Goal: Navigation & Orientation: Understand site structure

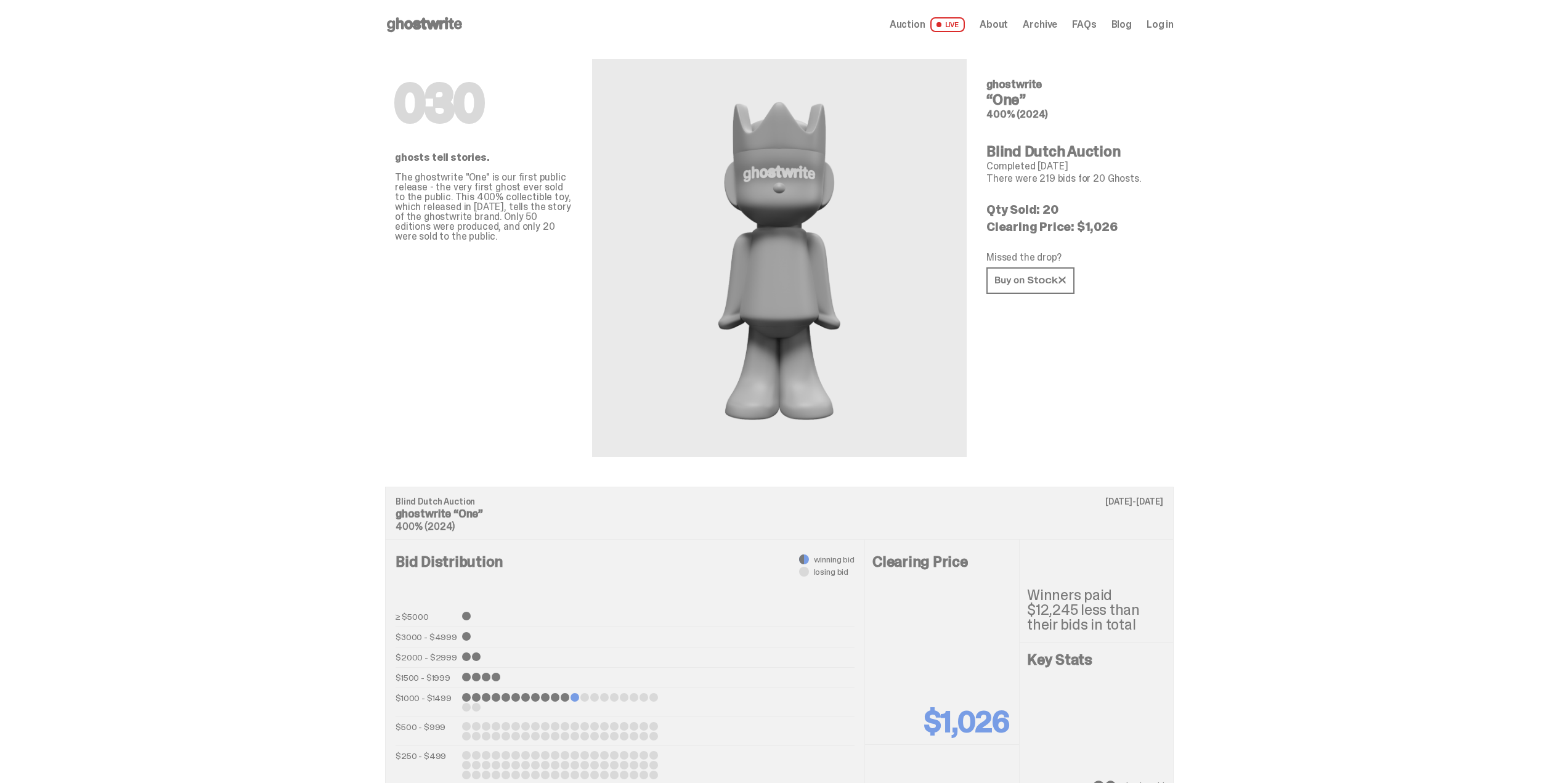
click at [425, 18] on icon at bounding box center [424, 24] width 79 height 20
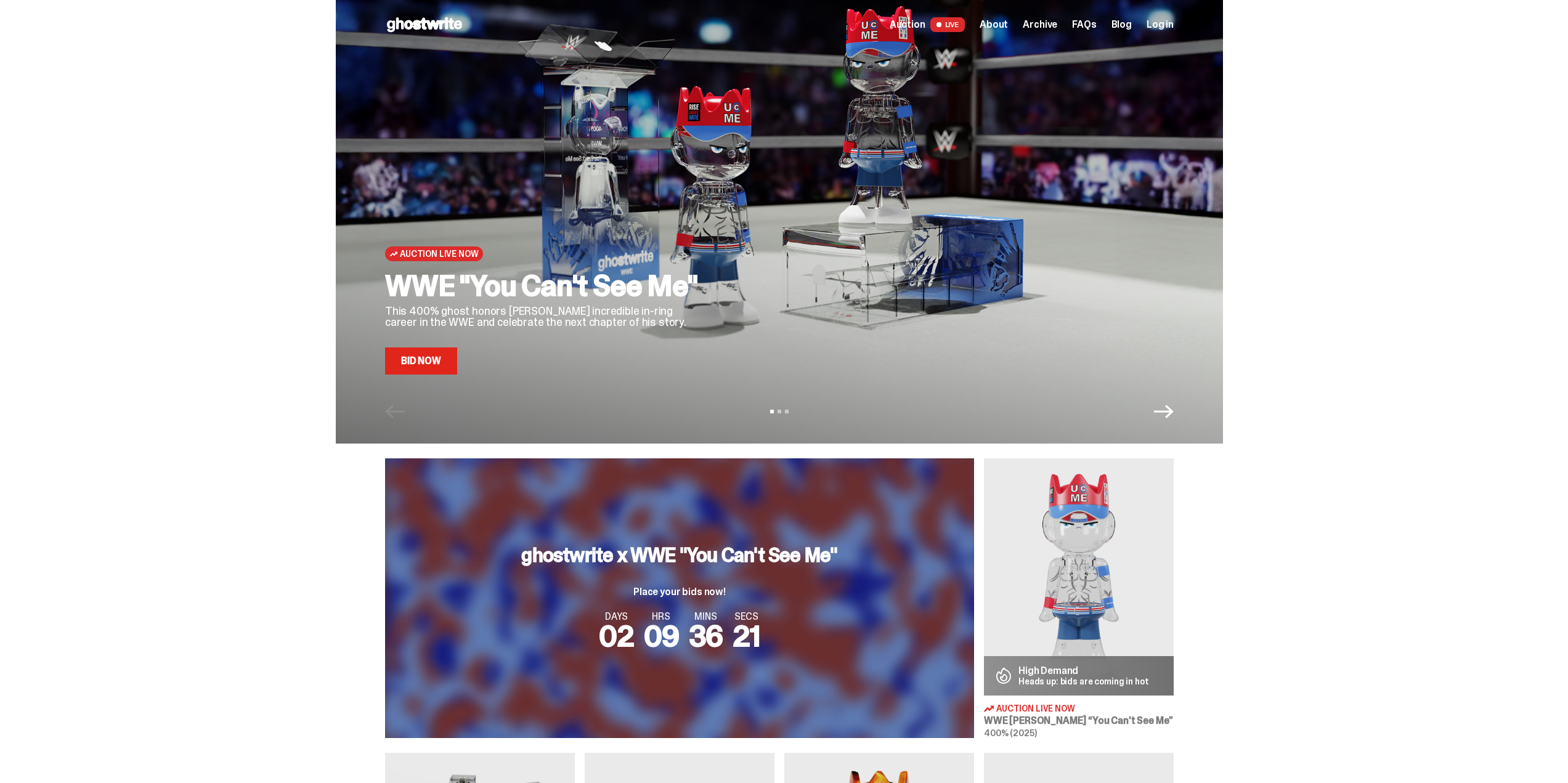
click at [1006, 26] on span "About" at bounding box center [993, 24] width 28 height 10
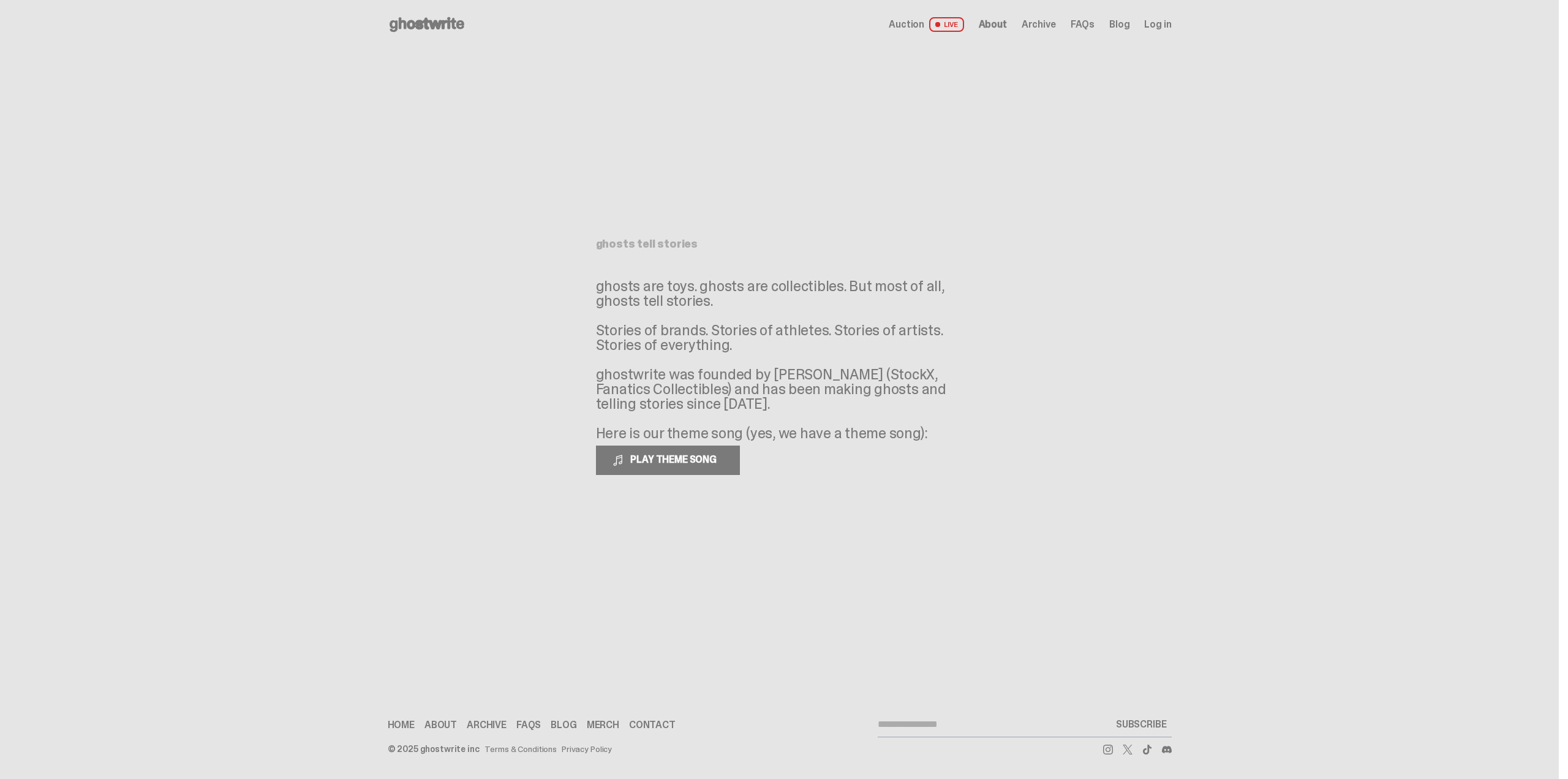
click at [430, 25] on use at bounding box center [427, 25] width 75 height 15
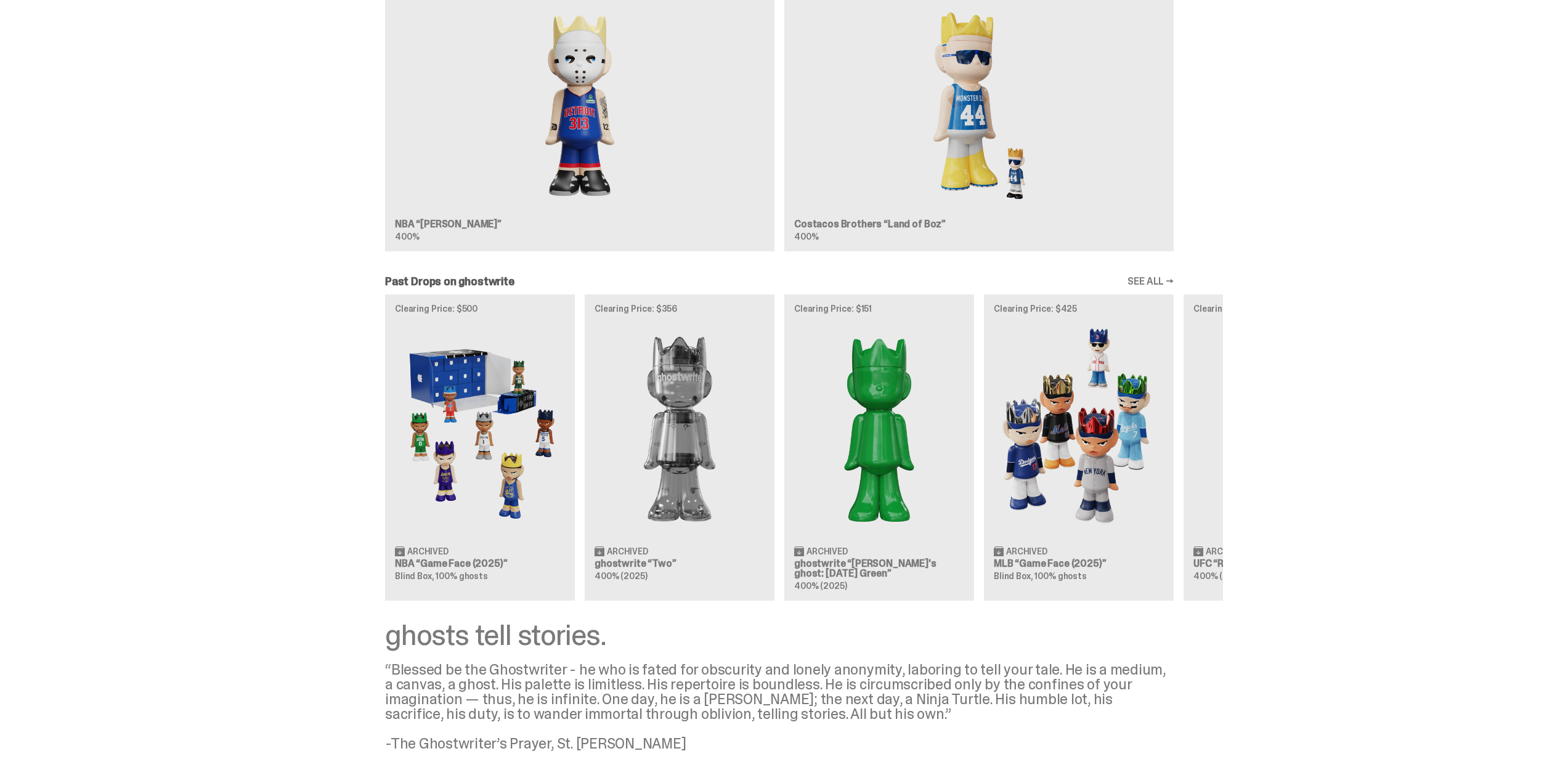
scroll to position [860, 0]
